Goal: Task Accomplishment & Management: Use online tool/utility

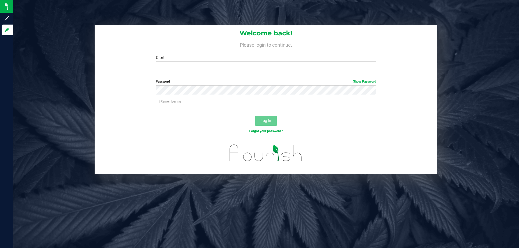
click at [190, 72] on div "Welcome back! Please login to continue. Email Required Please format your email…" at bounding box center [266, 50] width 343 height 50
click at [183, 67] on input "Email" at bounding box center [266, 66] width 220 height 10
type input "Adeeb@liveparallel.com"
click at [255, 116] on button "Log In" at bounding box center [266, 121] width 22 height 10
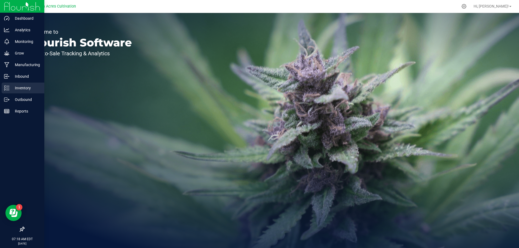
click at [19, 86] on p "Inventory" at bounding box center [25, 88] width 32 height 6
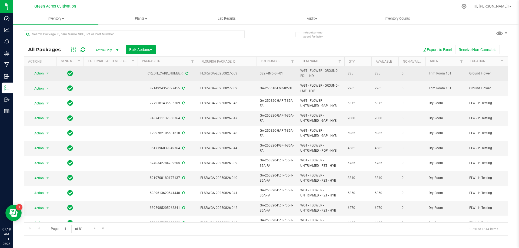
click at [316, 72] on span "WGT - FLOWER - GROUND - BDL - IND" at bounding box center [320, 73] width 41 height 10
click at [311, 76] on span "WGT - FLOWER - GROUND - BDL - IND" at bounding box center [320, 73] width 41 height 10
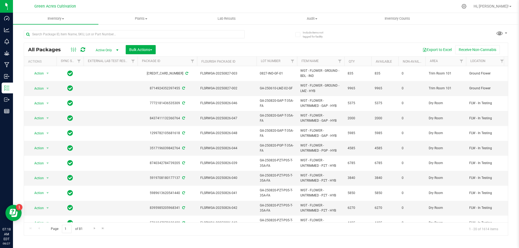
click at [183, 29] on div at bounding box center [145, 33] width 242 height 17
click at [183, 34] on input "text" at bounding box center [134, 34] width 221 height 8
click at [179, 34] on input "text" at bounding box center [134, 34] width 221 height 8
click at [254, 46] on div "Export to Excel Receive Non-Cannabis" at bounding box center [332, 49] width 344 height 9
click at [255, 48] on div "Export to Excel Receive Non-Cannabis" at bounding box center [332, 49] width 344 height 9
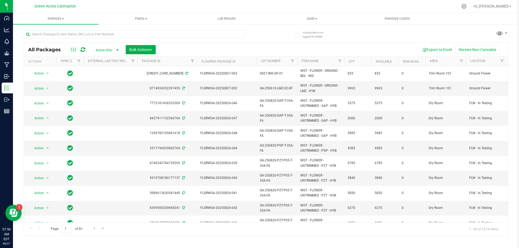
click at [255, 48] on div "Export to Excel Receive Non-Cannabis" at bounding box center [332, 49] width 344 height 9
click at [459, 59] on link "Filter" at bounding box center [461, 61] width 9 height 9
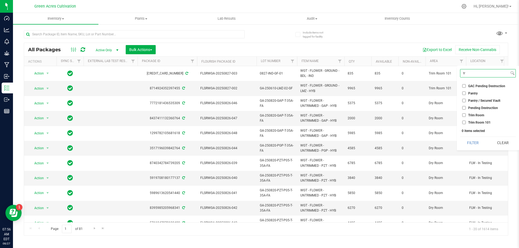
type input "tr"
click at [482, 121] on span "Trim Room 101" at bounding box center [479, 122] width 22 height 3
click at [466, 121] on input "Trim Room 101" at bounding box center [464, 123] width 4 height 4
checkbox input "true"
click at [476, 139] on button "Filter" at bounding box center [473, 143] width 26 height 12
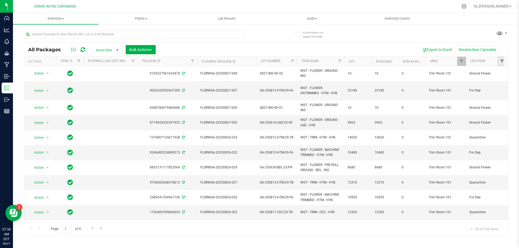
click at [500, 61] on span "Filter" at bounding box center [502, 61] width 4 height 4
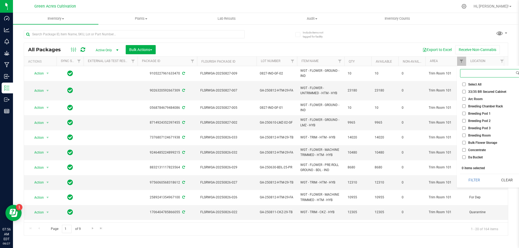
click at [490, 75] on input at bounding box center [487, 73] width 54 height 8
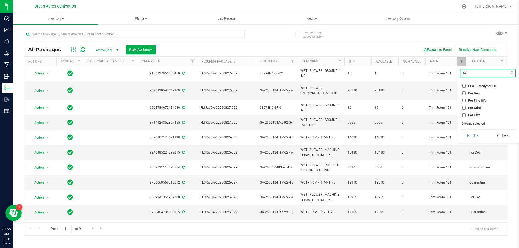
type input "fo"
click at [475, 92] on span "For Dep" at bounding box center [473, 93] width 11 height 3
click at [466, 92] on input "For Dep" at bounding box center [464, 94] width 4 height 4
checkbox input "true"
click at [475, 134] on button "Filter" at bounding box center [473, 136] width 26 height 12
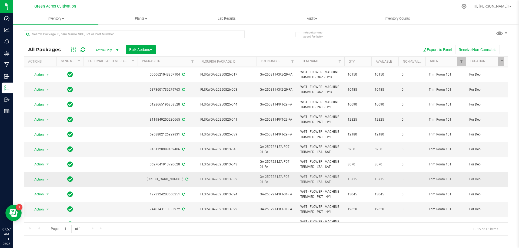
scroll to position [76, 0]
